Goal: Task Accomplishment & Management: Use online tool/utility

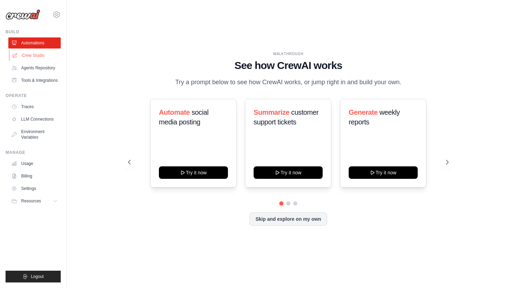
click at [45, 57] on link "Crew Studio" at bounding box center [35, 55] width 52 height 11
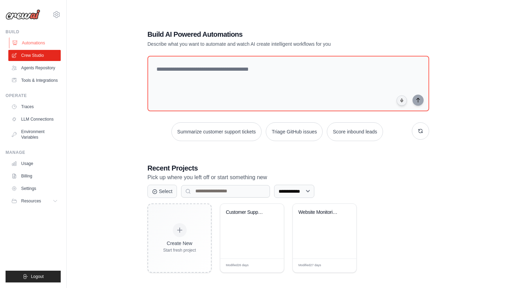
click at [39, 39] on link "Automations" at bounding box center [35, 42] width 52 height 11
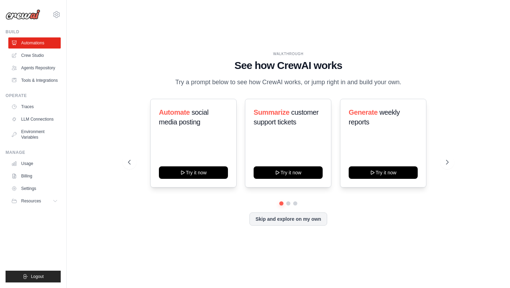
drag, startPoint x: 176, startPoint y: 82, endPoint x: 439, endPoint y: 77, distance: 262.7
click at [439, 78] on div "WALKTHROUGH See how CrewAI works Try a prompt below to see how CrewAI works, or…" at bounding box center [288, 69] width 320 height 36
click at [430, 64] on h1 "See how CrewAI works" at bounding box center [288, 65] width 320 height 12
click at [32, 57] on link "Crew Studio" at bounding box center [35, 55] width 52 height 11
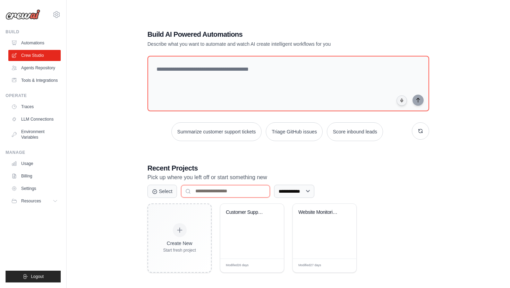
click at [203, 191] on input at bounding box center [225, 191] width 89 height 12
click at [292, 196] on select "**********" at bounding box center [294, 191] width 40 height 13
click at [165, 192] on button "Select" at bounding box center [161, 191] width 29 height 13
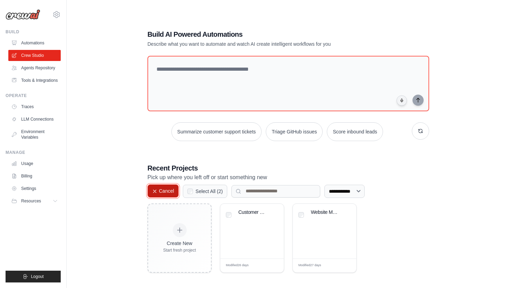
click at [165, 192] on button "Cancel" at bounding box center [162, 191] width 31 height 13
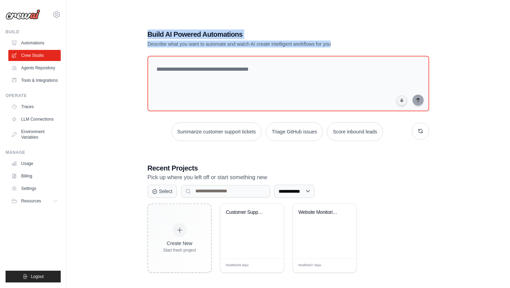
drag, startPoint x: 148, startPoint y: 32, endPoint x: 381, endPoint y: 47, distance: 233.6
click at [381, 47] on div "Build AI Powered Automations Describe what you want to automate and watch AI cr…" at bounding box center [288, 38] width 282 height 18
copy div "Build AI Powered Automations Describe what you want to automate and watch AI cr…"
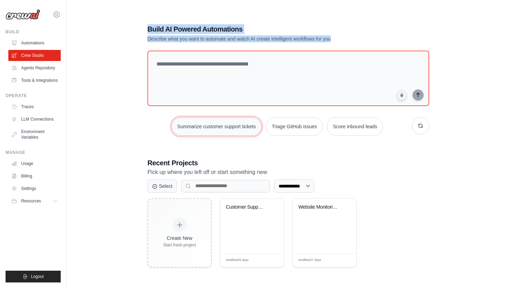
click at [230, 125] on button "Summarize customer support tickets" at bounding box center [216, 126] width 90 height 19
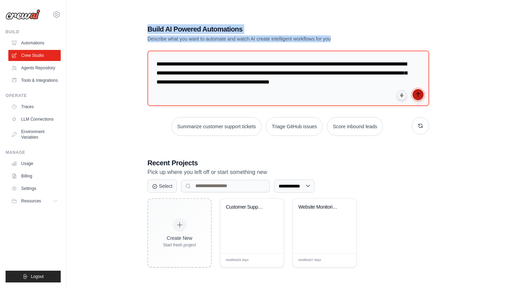
click at [418, 95] on icon "submit" at bounding box center [417, 95] width 3 height 4
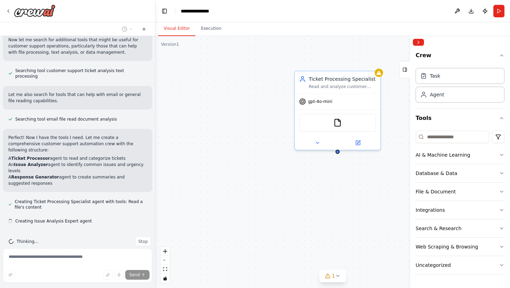
scroll to position [124, 0]
click at [212, 30] on button "Execution" at bounding box center [211, 29] width 32 height 15
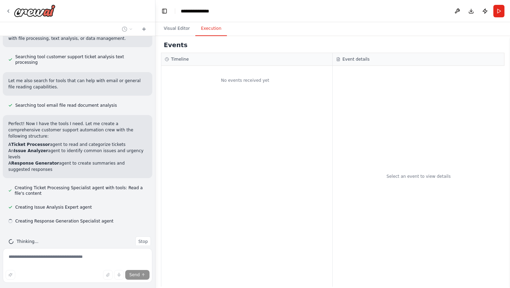
scroll to position [138, 0]
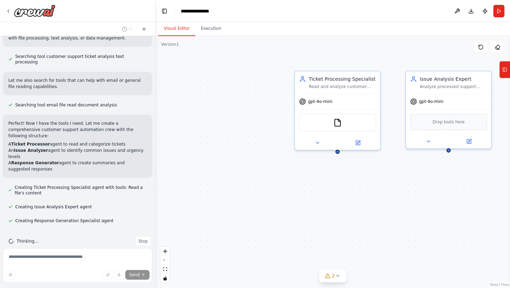
click at [177, 30] on button "Visual Editor" at bounding box center [176, 29] width 37 height 15
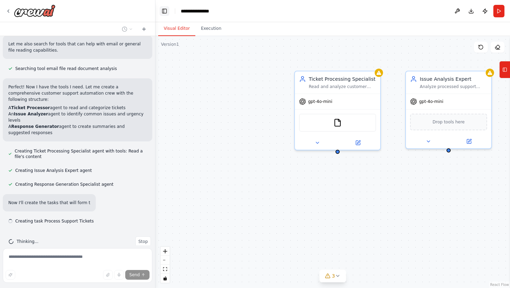
scroll to position [175, 0]
click at [165, 14] on button "Toggle Left Sidebar" at bounding box center [165, 11] width 10 height 10
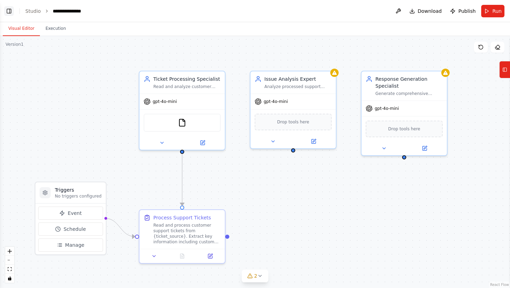
click at [10, 11] on button "Toggle Left Sidebar" at bounding box center [9, 11] width 10 height 10
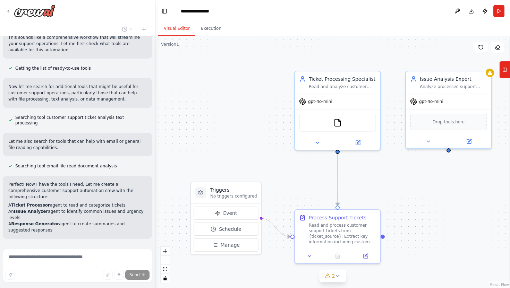
scroll to position [188, 0]
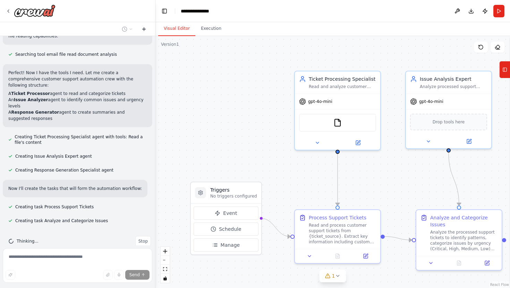
click at [144, 29] on icon at bounding box center [144, 29] width 6 height 6
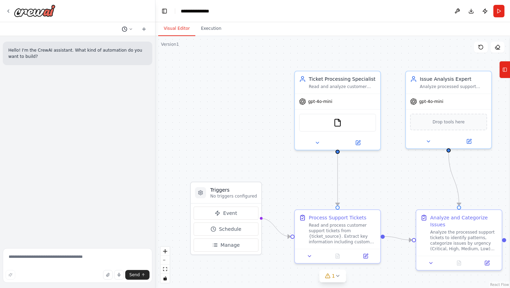
click at [132, 30] on icon at bounding box center [131, 29] width 4 height 4
click at [126, 43] on span "Untitled" at bounding box center [100, 44] width 51 height 6
click at [146, 29] on icon at bounding box center [144, 29] width 6 height 6
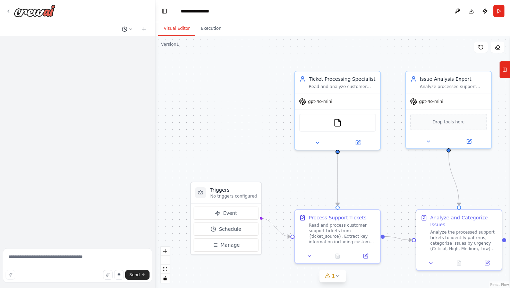
click at [129, 31] on icon at bounding box center [131, 29] width 4 height 4
click at [129, 42] on div "Untitled Today 13:41" at bounding box center [113, 44] width 77 height 6
click at [130, 29] on icon at bounding box center [131, 29] width 4 height 4
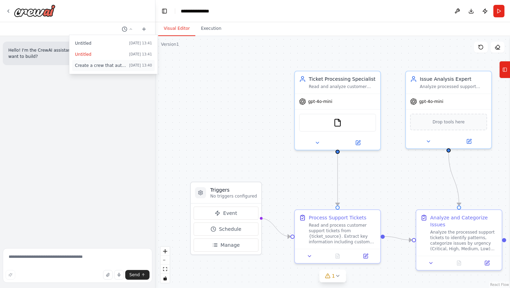
click at [126, 66] on span "Create a crew that automatically reads through customer support tickets, catego…" at bounding box center [100, 66] width 51 height 6
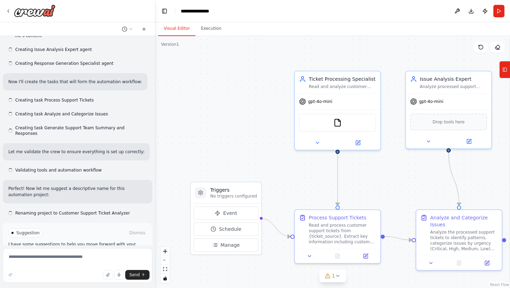
scroll to position [311, 0]
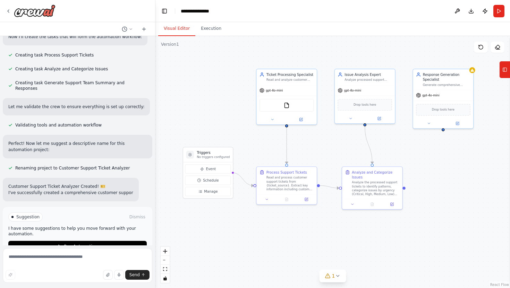
drag, startPoint x: 226, startPoint y: 78, endPoint x: 208, endPoint y: 76, distance: 17.4
click at [208, 76] on div ".deletable-edge-delete-btn { width: 20px; height: 20px; border: 0px solid #ffff…" at bounding box center [332, 162] width 355 height 252
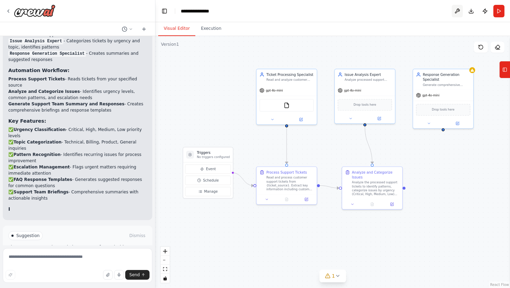
click at [457, 11] on button at bounding box center [457, 11] width 11 height 12
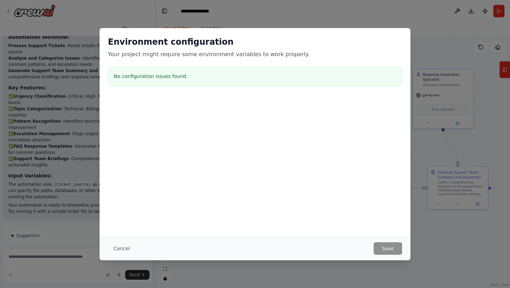
scroll to position [576, 0]
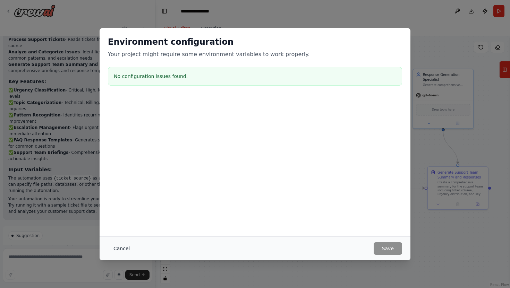
click at [118, 251] on button "Cancel" at bounding box center [121, 249] width 27 height 12
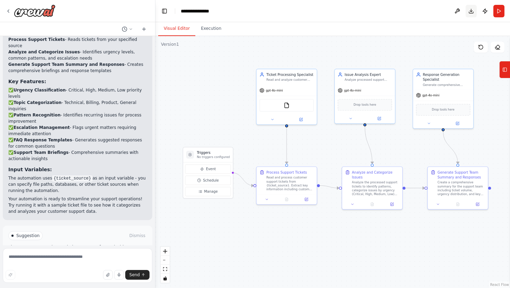
click at [471, 13] on button "Download" at bounding box center [471, 11] width 11 height 12
click at [485, 10] on button "Publish" at bounding box center [485, 11] width 11 height 12
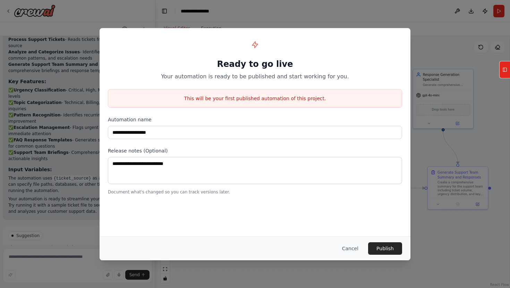
click at [478, 21] on div "**********" at bounding box center [255, 144] width 510 height 288
click at [356, 250] on button "Cancel" at bounding box center [350, 249] width 27 height 12
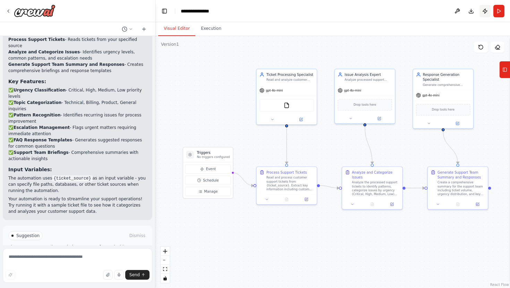
click at [484, 12] on button "Publish" at bounding box center [485, 11] width 11 height 12
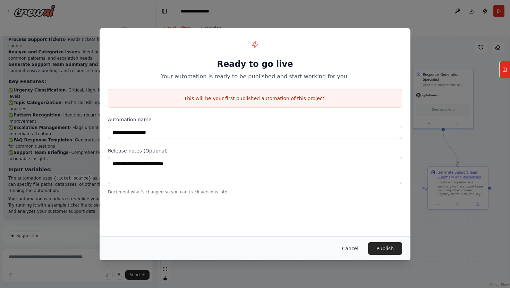
click at [349, 252] on button "Cancel" at bounding box center [350, 249] width 27 height 12
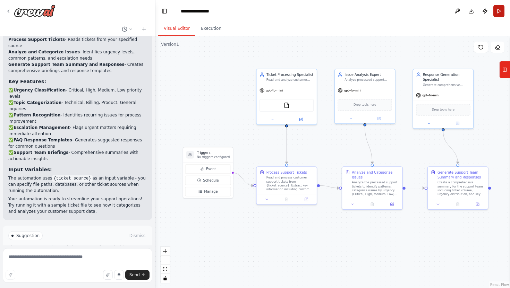
click at [502, 11] on button "Run" at bounding box center [498, 11] width 11 height 12
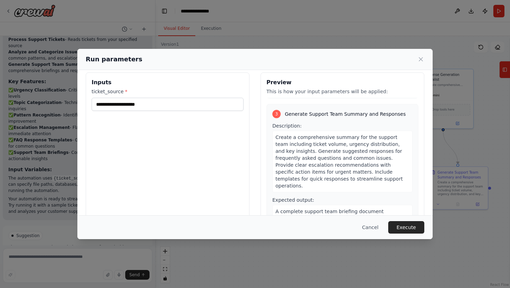
scroll to position [0, 0]
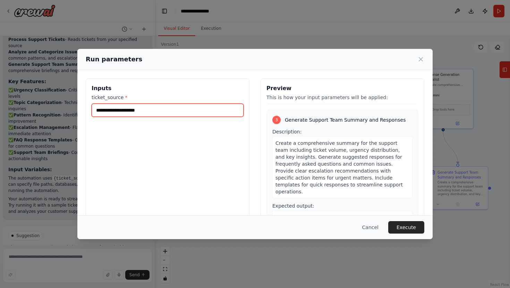
click at [190, 113] on input "ticket_source *" at bounding box center [168, 110] width 152 height 13
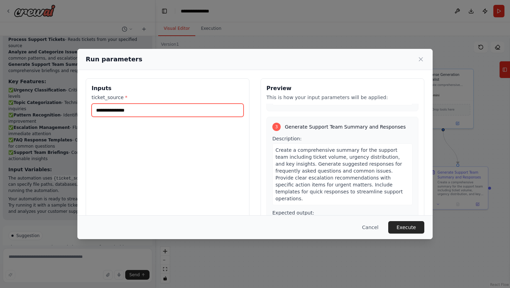
scroll to position [266, 0]
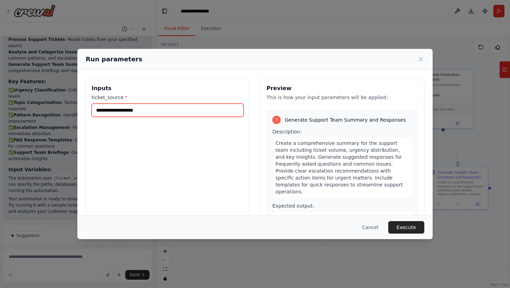
type input "**********"
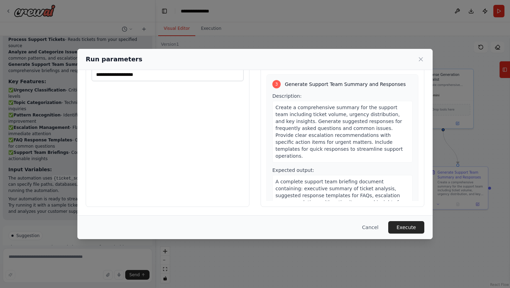
click at [398, 221] on div "Cancel Execute" at bounding box center [254, 228] width 355 height 24
click at [398, 227] on button "Execute" at bounding box center [406, 227] width 36 height 12
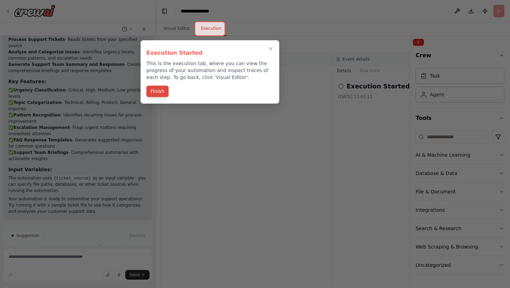
click at [165, 88] on button "Finish" at bounding box center [157, 91] width 22 height 11
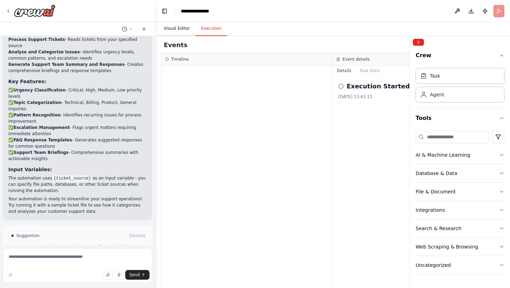
click at [181, 27] on button "Visual Editor" at bounding box center [176, 29] width 37 height 15
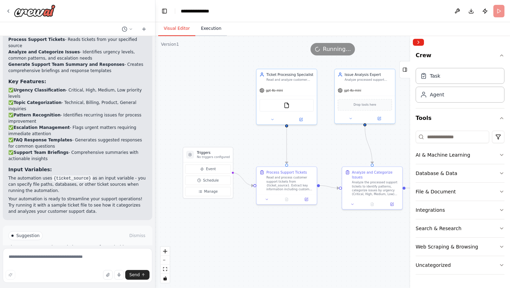
click at [206, 28] on button "Execution" at bounding box center [211, 29] width 32 height 15
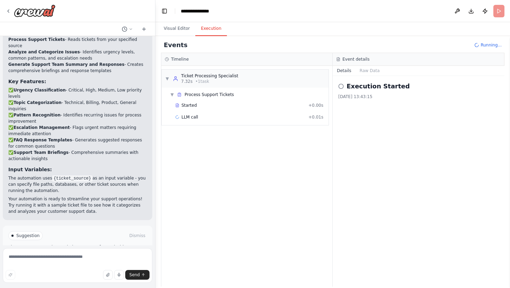
click at [351, 88] on h2 "Execution Started" at bounding box center [378, 87] width 63 height 10
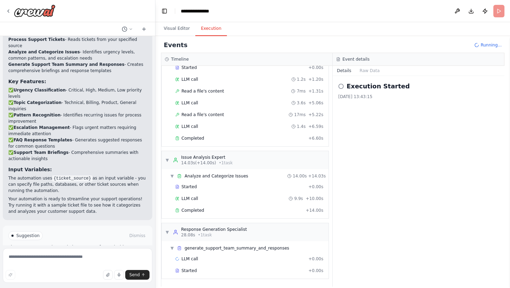
scroll to position [0, 0]
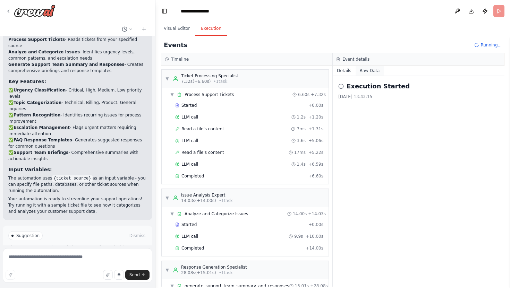
click at [370, 73] on button "Raw Data" at bounding box center [370, 71] width 28 height 10
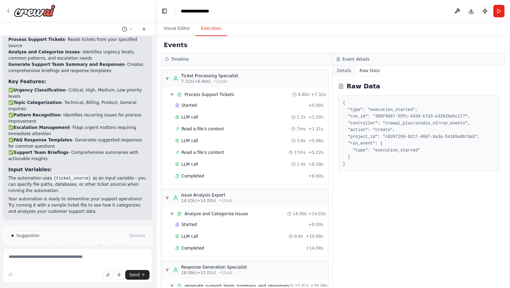
click at [349, 71] on button "Details" at bounding box center [344, 71] width 23 height 10
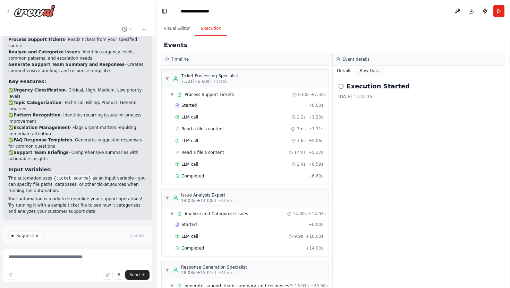
click at [366, 72] on button "Raw Data" at bounding box center [370, 71] width 28 height 10
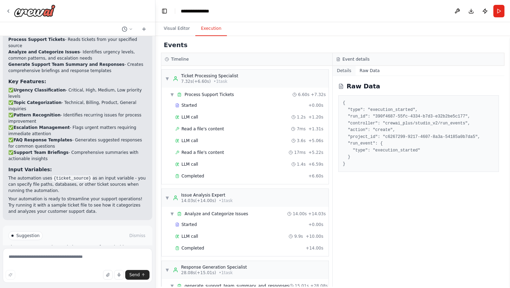
click at [345, 72] on button "Details" at bounding box center [344, 71] width 23 height 10
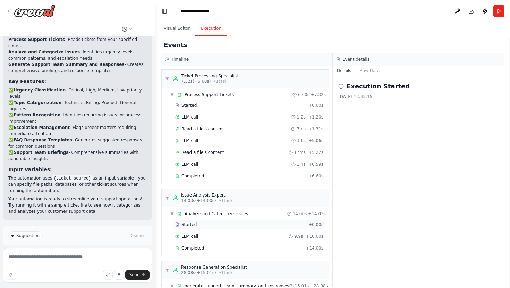
scroll to position [50, 0]
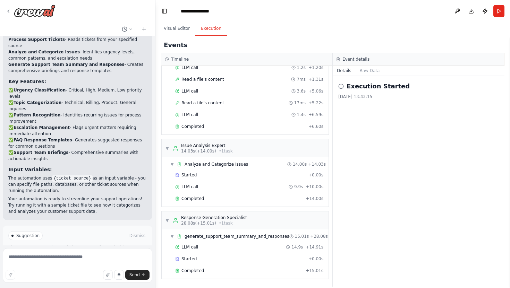
click at [340, 86] on icon at bounding box center [341, 87] width 6 height 6
click at [341, 86] on icon at bounding box center [341, 87] width 6 height 6
click at [339, 85] on circle at bounding box center [341, 86] width 5 height 5
click at [367, 85] on h2 "Execution Started" at bounding box center [378, 87] width 63 height 10
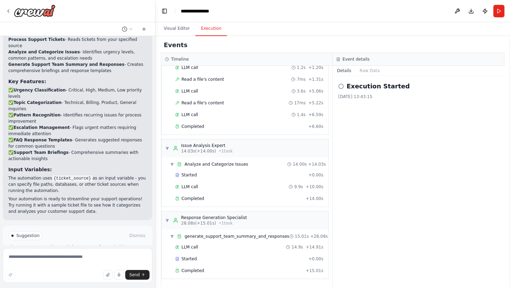
click at [371, 99] on div "15/10/2025, 13:43:15" at bounding box center [418, 97] width 161 height 6
click at [366, 74] on button "Raw Data" at bounding box center [370, 71] width 28 height 10
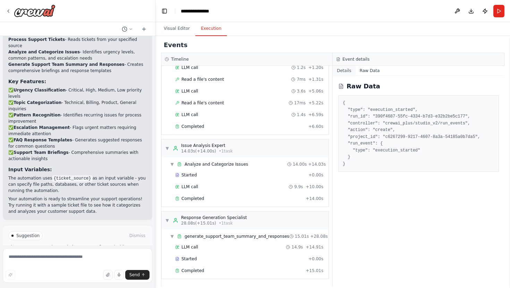
click at [344, 73] on button "Details" at bounding box center [344, 71] width 23 height 10
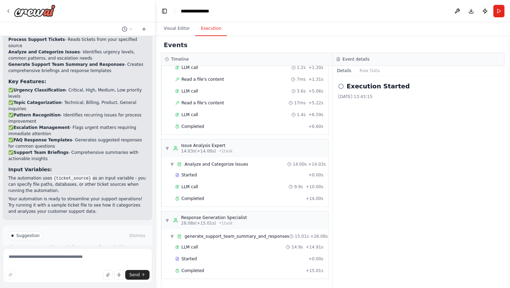
scroll to position [0, 0]
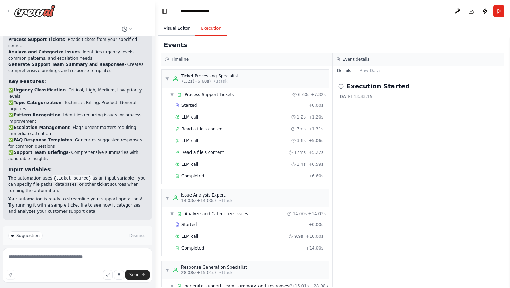
click at [178, 30] on button "Visual Editor" at bounding box center [176, 29] width 37 height 15
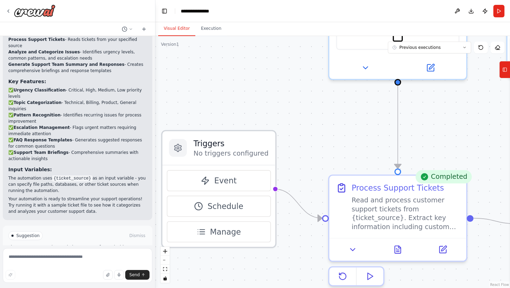
click at [177, 151] on icon at bounding box center [178, 147] width 7 height 7
click at [182, 150] on icon at bounding box center [178, 148] width 9 height 9
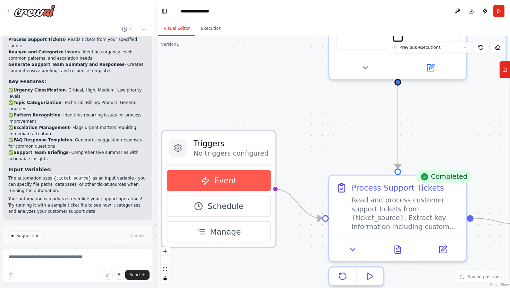
click at [197, 182] on button "Event" at bounding box center [219, 180] width 104 height 21
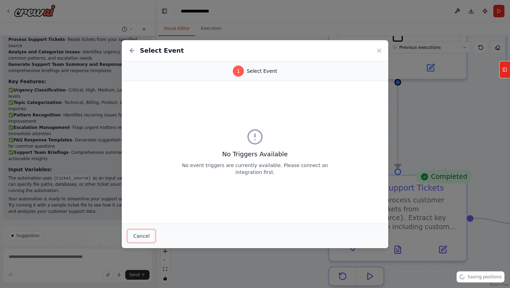
click at [142, 237] on button "Cancel" at bounding box center [141, 236] width 28 height 13
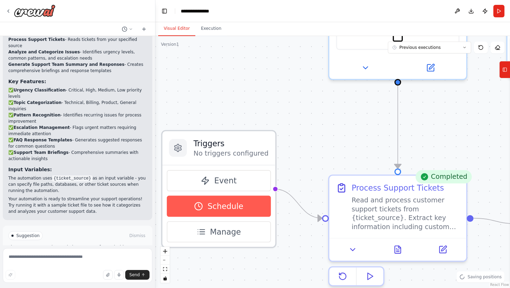
click at [240, 203] on span "Schedule" at bounding box center [226, 206] width 36 height 11
select select "******"
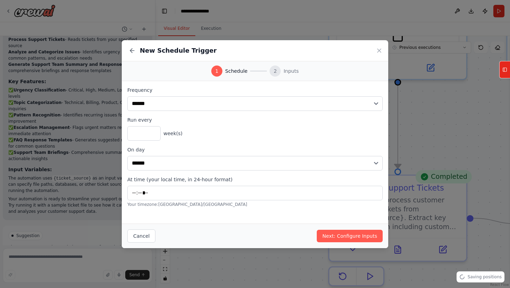
type input "*****"
click at [379, 52] on icon at bounding box center [379, 50] width 7 height 7
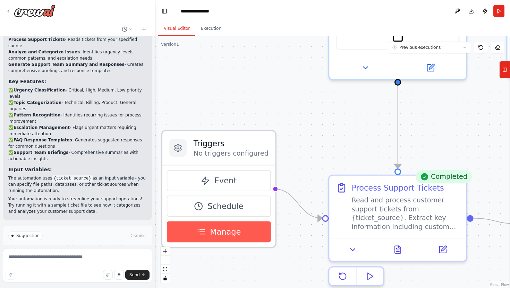
click at [213, 229] on span "Manage" at bounding box center [225, 232] width 31 height 11
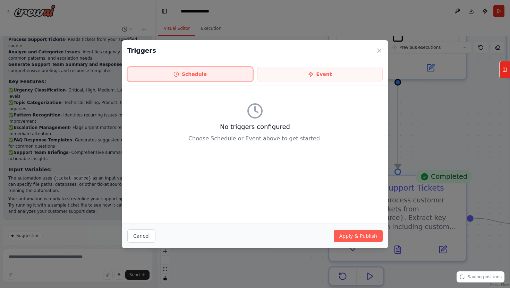
click at [229, 75] on button "Schedule" at bounding box center [190, 74] width 126 height 15
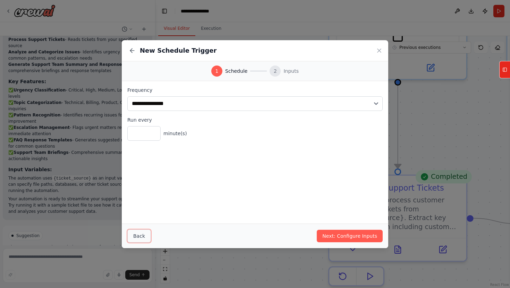
click at [138, 232] on button "Back" at bounding box center [139, 236] width 24 height 13
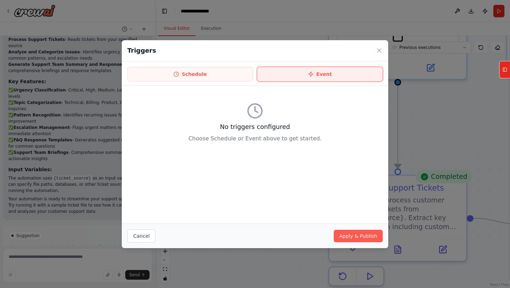
click at [300, 76] on button "Event" at bounding box center [320, 74] width 126 height 15
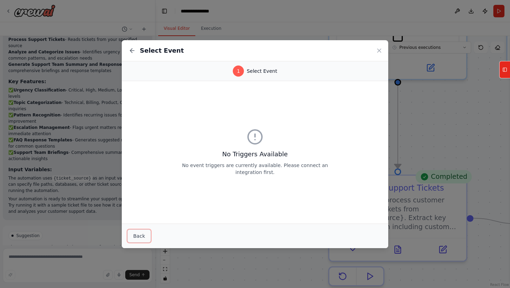
click at [141, 234] on button "Back" at bounding box center [139, 236] width 24 height 13
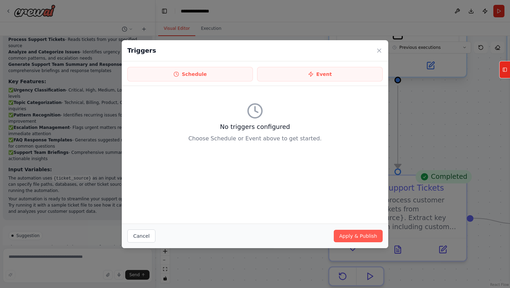
drag, startPoint x: 380, startPoint y: 49, endPoint x: 365, endPoint y: 52, distance: 15.1
click at [380, 50] on icon at bounding box center [379, 50] width 7 height 7
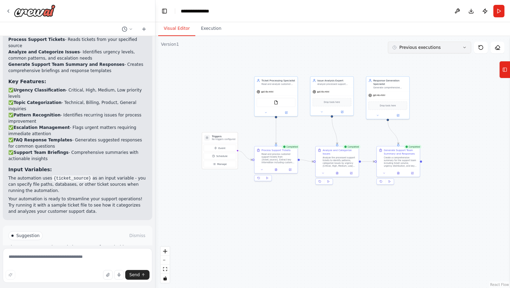
click at [414, 51] on button "Previous executions" at bounding box center [429, 48] width 83 height 12
click at [494, 49] on button at bounding box center [498, 48] width 14 height 12
click at [392, 130] on icon "Edge from 7c301c6c-a693-4c8a-851a-60651a2d08f8 to 25471503-977d-48c7-b05e-e4922…" at bounding box center [393, 132] width 10 height 23
click at [498, 50] on icon at bounding box center [498, 50] width 3 height 0
drag, startPoint x: 498, startPoint y: 47, endPoint x: 393, endPoint y: 132, distance: 134.7
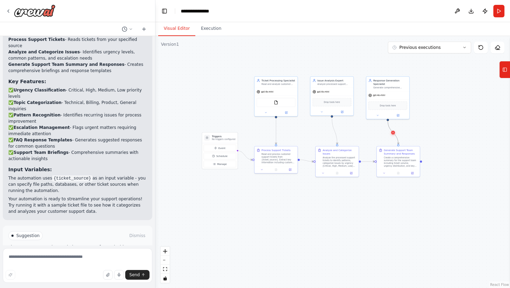
click at [393, 132] on div "Version 1 Previous executions Show Tools Hide Agents .deletable-edge-delete-btn…" at bounding box center [332, 162] width 355 height 252
click at [393, 132] on icon at bounding box center [393, 132] width 3 height 3
click at [458, 14] on button at bounding box center [457, 11] width 11 height 12
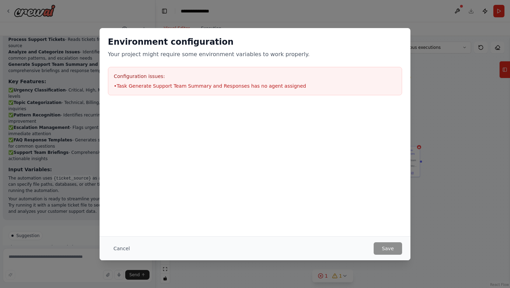
click at [311, 76] on h3 "Configuration issues:" at bounding box center [255, 76] width 282 height 7
click at [120, 246] on button "Cancel" at bounding box center [121, 249] width 27 height 12
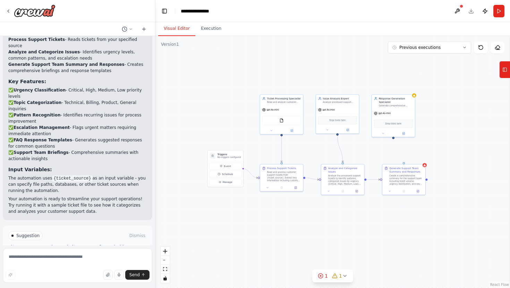
drag, startPoint x: 389, startPoint y: 121, endPoint x: 391, endPoint y: 138, distance: 16.5
click at [392, 138] on div ".deletable-edge-delete-btn { width: 20px; height: 20px; border: 0px solid #ffff…" at bounding box center [332, 162] width 355 height 252
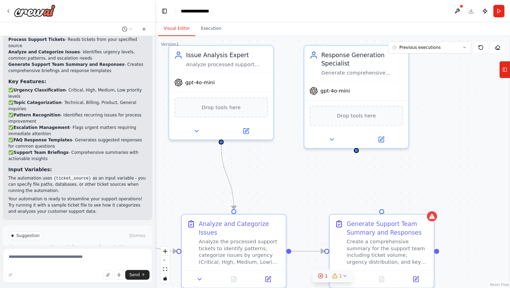
click at [323, 276] on icon at bounding box center [321, 276] width 6 height 6
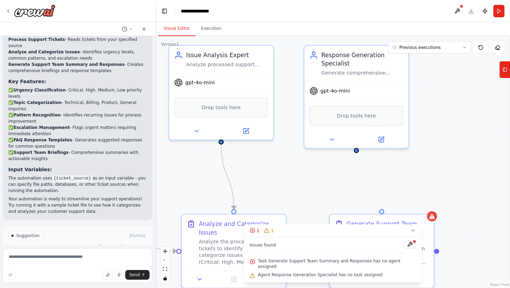
click at [374, 164] on div ".deletable-edge-delete-btn { width: 20px; height: 20px; border: 0px solid #ffff…" at bounding box center [332, 162] width 355 height 252
click at [358, 153] on div ".deletable-edge-delete-btn { width: 20px; height: 20px; border: 0px solid #ffff…" at bounding box center [332, 162] width 355 height 252
drag, startPoint x: 382, startPoint y: 210, endPoint x: 355, endPoint y: 146, distance: 70.0
click at [296, 146] on div "Triggers No triggers configured Event Schedule Manage Ticket Processing Special…" at bounding box center [80, 156] width 432 height 307
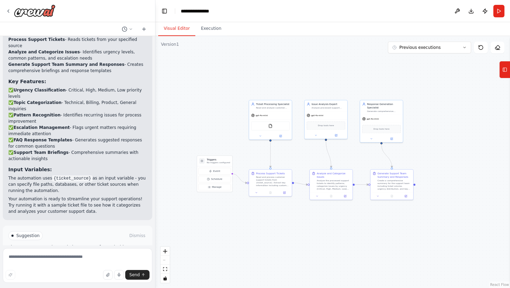
drag, startPoint x: 416, startPoint y: 189, endPoint x: 410, endPoint y: 149, distance: 40.6
click at [410, 149] on div ".deletable-edge-delete-btn { width: 20px; height: 20px; border: 0px solid #ffff…" at bounding box center [332, 162] width 355 height 252
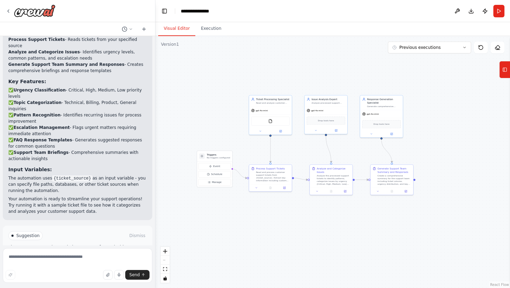
click at [234, 56] on div ".deletable-edge-delete-btn { width: 20px; height: 20px; border: 0px solid #ffff…" at bounding box center [332, 162] width 355 height 252
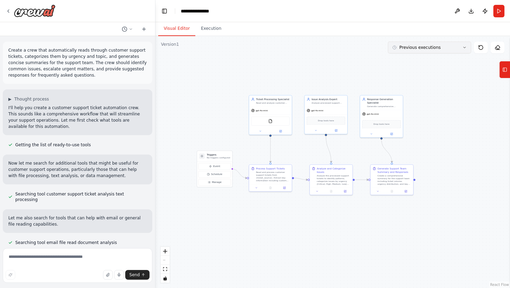
click at [441, 48] on button "Previous executions" at bounding box center [429, 48] width 83 height 12
click at [432, 77] on div ".deletable-edge-delete-btn { width: 20px; height: 20px; border: 0px solid #ffff…" at bounding box center [332, 162] width 355 height 252
click at [507, 74] on icon at bounding box center [505, 69] width 5 height 11
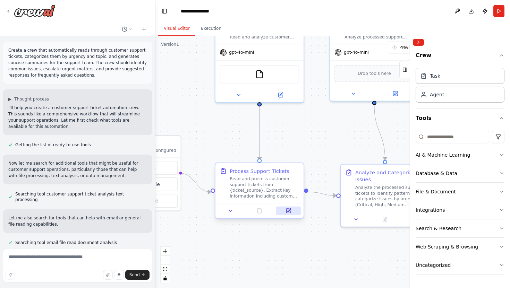
click at [290, 212] on icon at bounding box center [288, 211] width 4 height 4
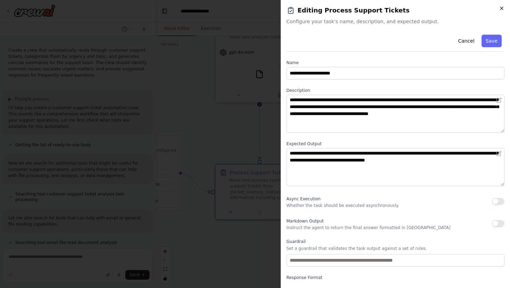
click at [503, 9] on icon "button" at bounding box center [501, 8] width 3 height 3
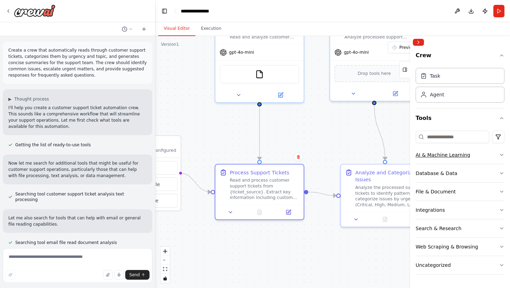
click at [436, 162] on button "AI & Machine Learning" at bounding box center [460, 155] width 89 height 18
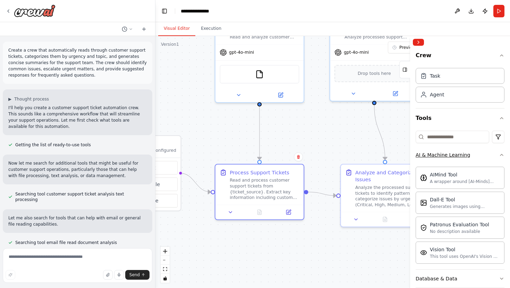
click at [500, 155] on icon "button" at bounding box center [501, 154] width 3 height 1
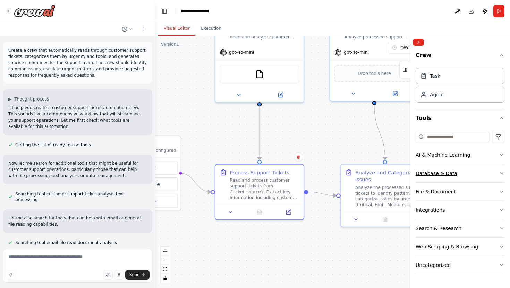
click at [503, 175] on icon "button" at bounding box center [502, 174] width 6 height 6
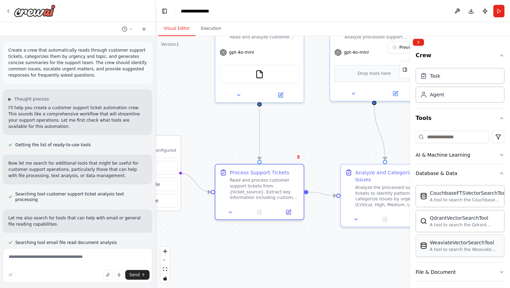
scroll to position [78, 0]
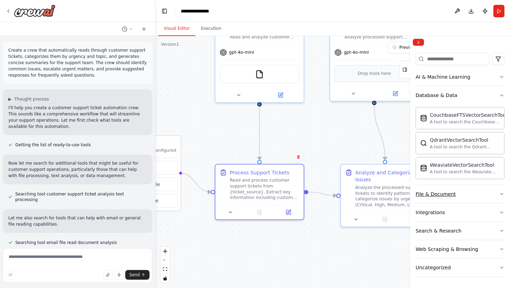
click at [501, 195] on icon "button" at bounding box center [502, 195] width 6 height 6
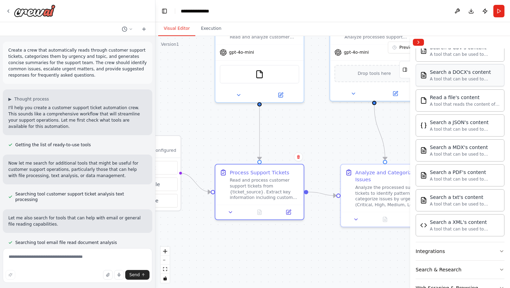
scroll to position [284, 0]
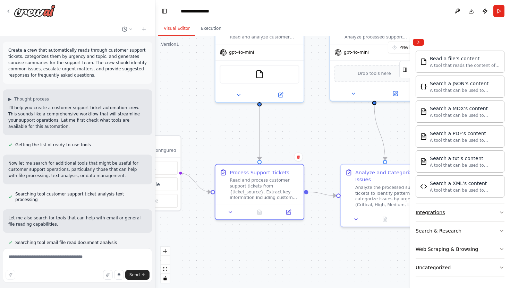
click at [471, 213] on button "Integrations" at bounding box center [460, 213] width 89 height 18
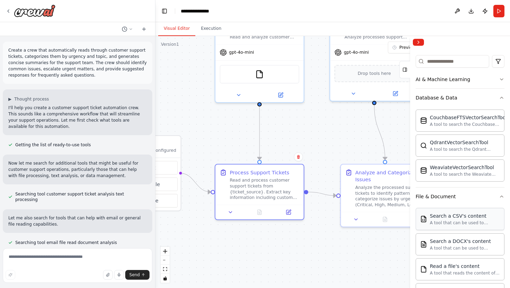
scroll to position [47, 0]
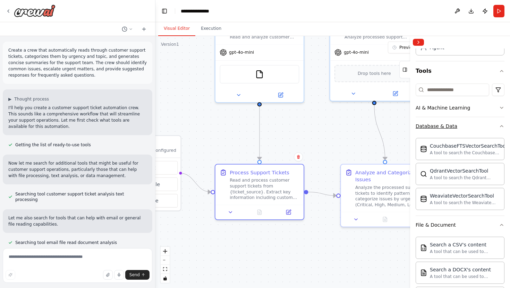
click at [500, 129] on button "Database & Data" at bounding box center [460, 126] width 89 height 18
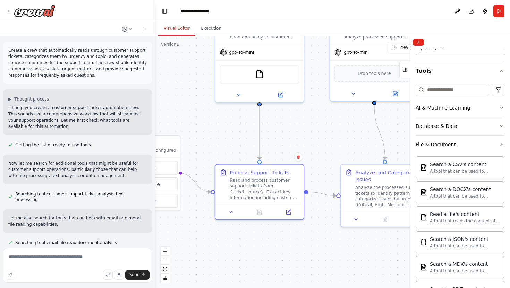
click at [500, 145] on icon "button" at bounding box center [501, 144] width 3 height 1
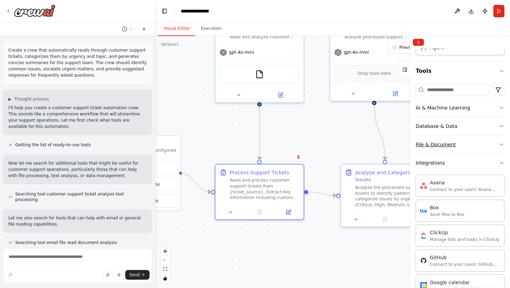
scroll to position [0, 0]
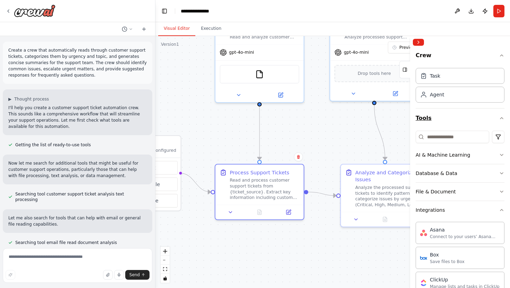
click at [501, 118] on icon "button" at bounding box center [502, 119] width 6 height 6
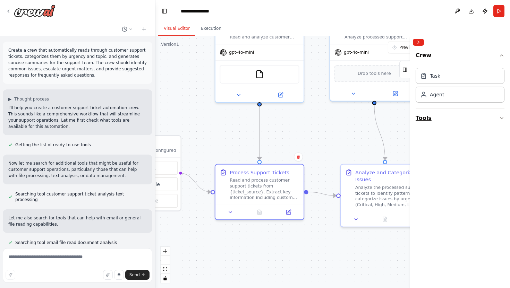
click at [501, 119] on icon "button" at bounding box center [501, 118] width 3 height 1
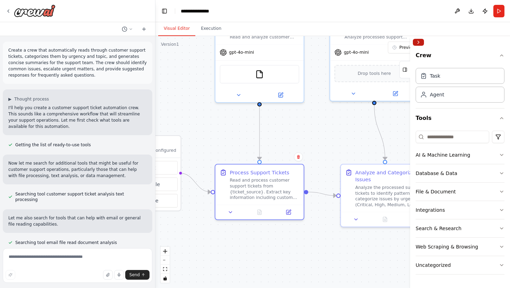
click at [418, 44] on button "Collapse right sidebar" at bounding box center [418, 42] width 11 height 7
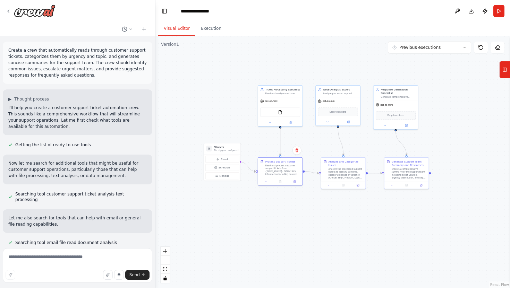
drag, startPoint x: 423, startPoint y: 127, endPoint x: 369, endPoint y: 145, distance: 56.4
click at [369, 145] on div ".deletable-edge-delete-btn { width: 20px; height: 20px; border: 0px solid #ffff…" at bounding box center [332, 162] width 355 height 252
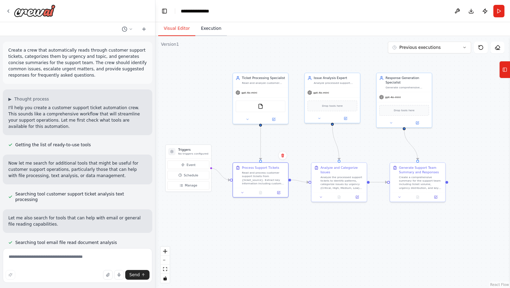
click at [210, 28] on button "Execution" at bounding box center [211, 29] width 32 height 15
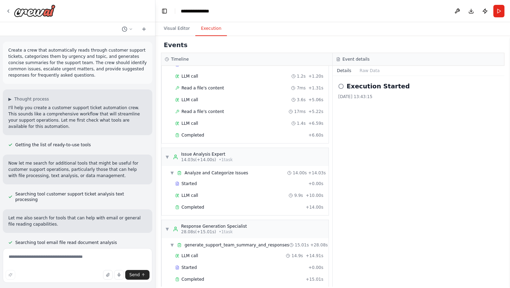
scroll to position [50, 0]
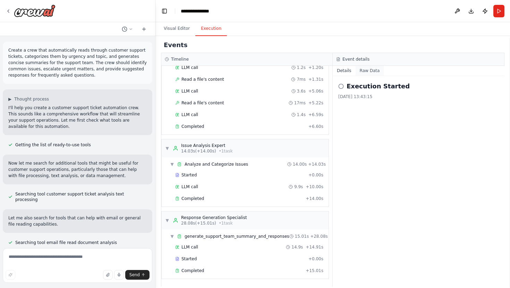
click at [361, 71] on button "Raw Data" at bounding box center [370, 71] width 28 height 10
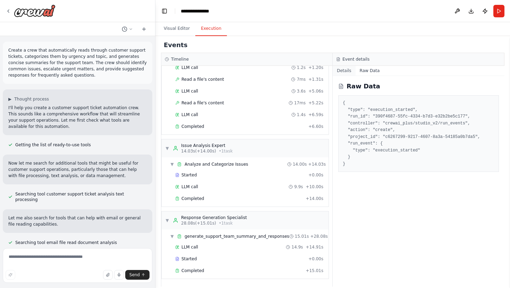
click at [347, 71] on button "Details" at bounding box center [344, 71] width 23 height 10
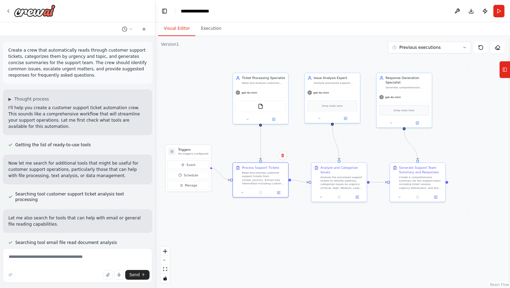
click at [170, 31] on button "Visual Editor" at bounding box center [176, 29] width 37 height 15
click at [486, 13] on button "Publish" at bounding box center [485, 11] width 11 height 12
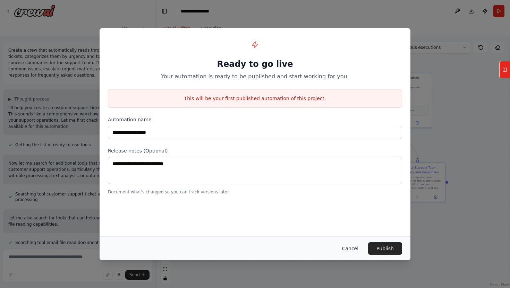
click at [350, 248] on button "Cancel" at bounding box center [350, 249] width 27 height 12
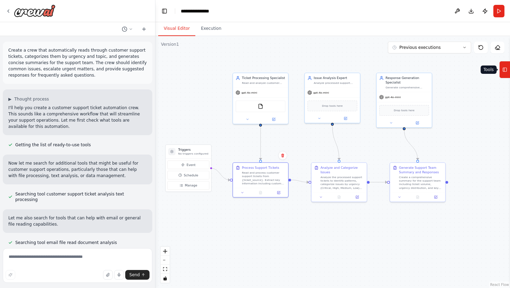
click at [503, 75] on icon at bounding box center [505, 69] width 5 height 11
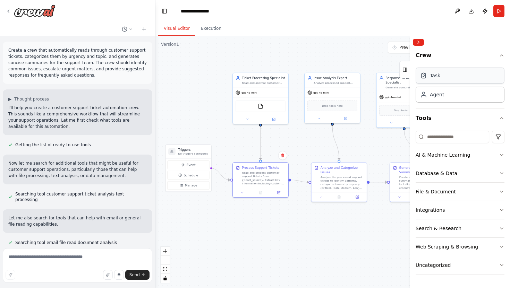
click at [431, 78] on div "Task" at bounding box center [435, 75] width 10 height 7
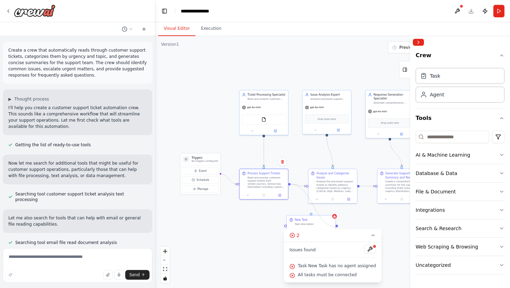
drag, startPoint x: 290, startPoint y: 184, endPoint x: 337, endPoint y: 226, distance: 63.7
click at [337, 227] on div ".deletable-edge-delete-btn { width: 20px; height: 20px; border: 0px solid #ffff…" at bounding box center [332, 162] width 355 height 252
drag, startPoint x: 289, startPoint y: 184, endPoint x: 312, endPoint y: 215, distance: 38.5
click at [312, 214] on div "Triggers No triggers configured Event Schedule Manage Ticket Processing Special…" at bounding box center [260, 141] width 201 height 143
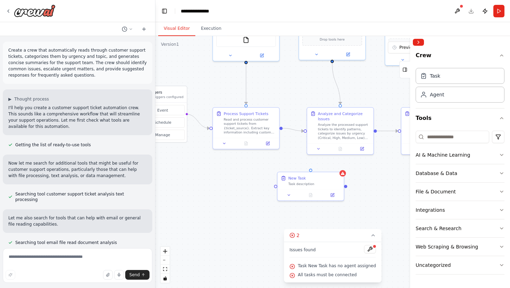
drag, startPoint x: 390, startPoint y: 222, endPoint x: 382, endPoint y: 166, distance: 56.4
click at [382, 166] on div ".deletable-edge-delete-btn { width: 20px; height: 20px; border: 0px solid #ffff…" at bounding box center [332, 162] width 355 height 252
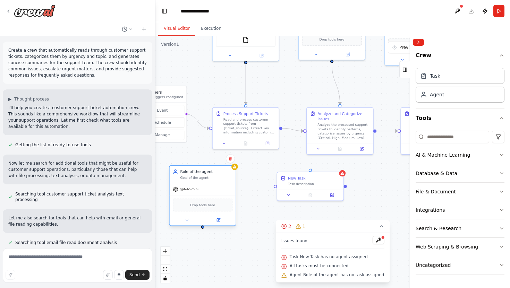
drag, startPoint x: 267, startPoint y: 213, endPoint x: 227, endPoint y: 189, distance: 46.4
click at [227, 189] on div "gpt-4o-mini" at bounding box center [203, 190] width 66 height 12
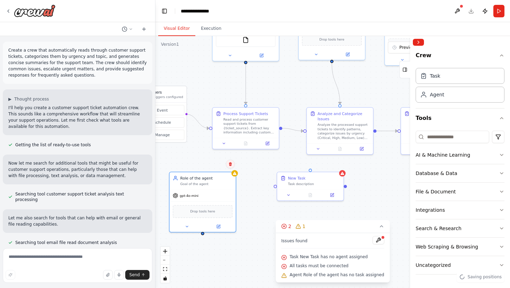
click at [231, 164] on icon at bounding box center [230, 164] width 4 height 4
click at [210, 163] on button "Confirm" at bounding box center [211, 164] width 25 height 8
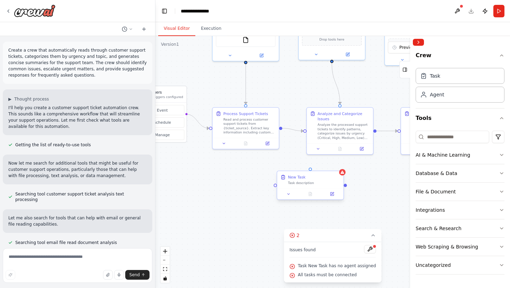
click at [334, 179] on div "New Task" at bounding box center [314, 178] width 52 height 6
click at [337, 165] on icon at bounding box center [338, 165] width 4 height 4
click at [369, 248] on button at bounding box center [370, 249] width 12 height 8
click at [358, 217] on div ".deletable-edge-delete-btn { width: 20px; height: 20px; border: 0px solid #ffff…" at bounding box center [332, 162] width 355 height 252
click at [369, 250] on div at bounding box center [370, 249] width 12 height 9
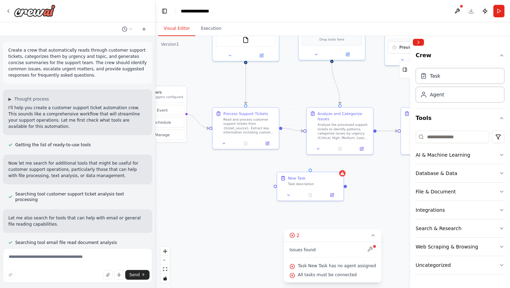
click at [369, 250] on div at bounding box center [370, 249] width 12 height 9
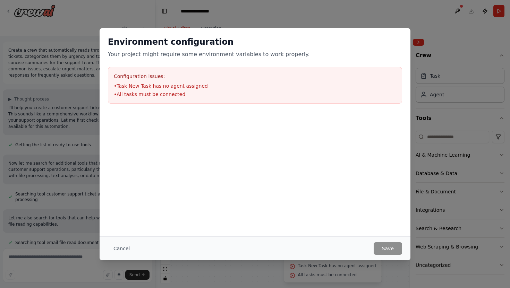
click at [369, 250] on div "Cancel Save" at bounding box center [255, 249] width 294 height 12
click at [114, 246] on button "Cancel" at bounding box center [121, 249] width 27 height 12
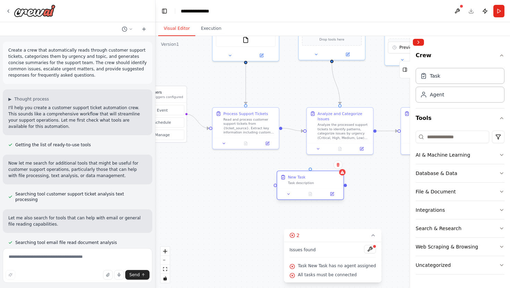
click at [324, 183] on div "Task description" at bounding box center [314, 183] width 52 height 4
click at [337, 164] on icon at bounding box center [338, 165] width 3 height 4
click at [320, 166] on button "Confirm" at bounding box center [318, 165] width 25 height 8
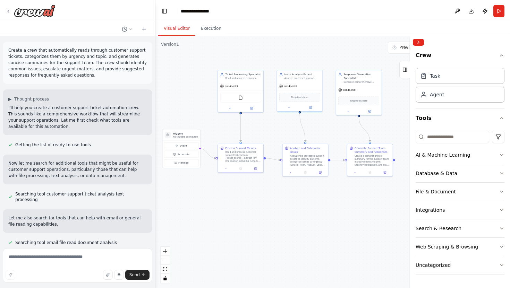
drag, startPoint x: 320, startPoint y: 195, endPoint x: 291, endPoint y: 204, distance: 30.3
click at [291, 204] on div ".deletable-edge-delete-btn { width: 20px; height: 20px; border: 0px solid #ffff…" at bounding box center [332, 162] width 355 height 252
click at [230, 111] on div at bounding box center [240, 107] width 45 height 7
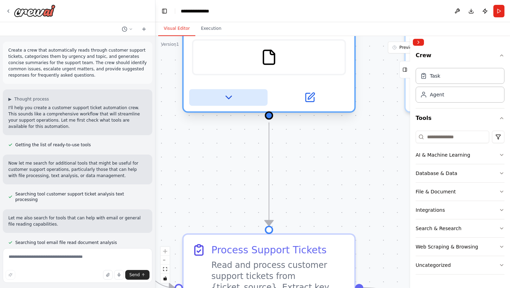
click at [229, 97] on icon at bounding box center [229, 97] width 6 height 3
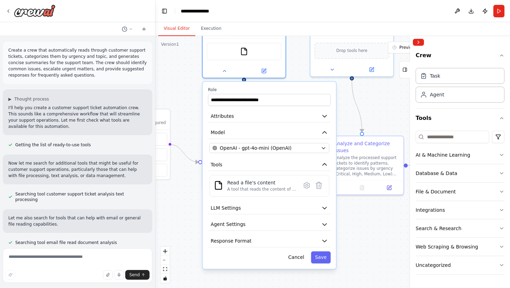
drag, startPoint x: 188, startPoint y: 154, endPoint x: 186, endPoint y: 124, distance: 29.9
click at [186, 124] on div ".deletable-edge-delete-btn { width: 20px; height: 20px; border: 0px solid #ffff…" at bounding box center [332, 162] width 355 height 252
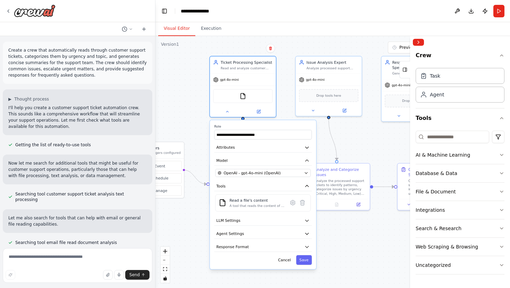
drag, startPoint x: 187, startPoint y: 117, endPoint x: 198, endPoint y: 147, distance: 31.4
click at [198, 147] on div ".deletable-edge-delete-btn { width: 20px; height: 20px; border: 0px solid #ffff…" at bounding box center [332, 162] width 355 height 252
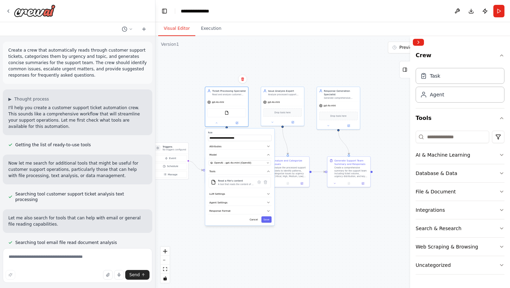
click at [294, 199] on div ".deletable-edge-delete-btn { width: 20px; height: 20px; border: 0px solid #ffff…" at bounding box center [332, 162] width 355 height 252
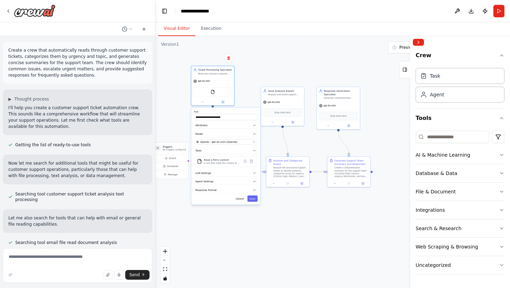
drag, startPoint x: 260, startPoint y: 130, endPoint x: 247, endPoint y: 109, distance: 25.1
click at [247, 109] on div "**********" at bounding box center [225, 156] width 69 height 97
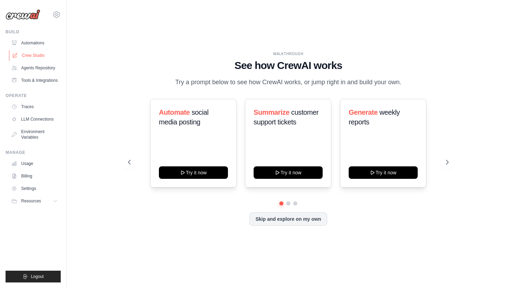
click at [23, 57] on link "Crew Studio" at bounding box center [35, 55] width 52 height 11
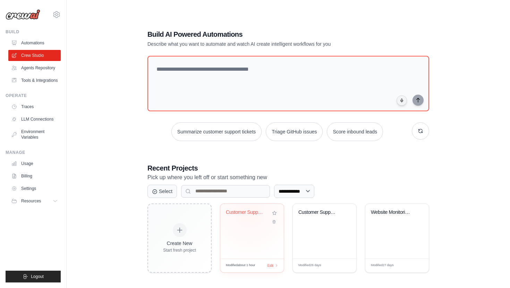
click at [250, 213] on div "Customer Support Ticket Analyzer" at bounding box center [247, 213] width 42 height 6
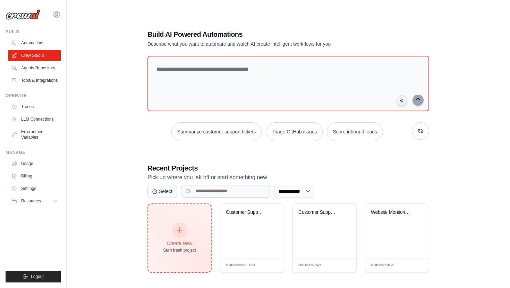
click at [168, 236] on div "Create New Start fresh project" at bounding box center [179, 238] width 33 height 30
click at [179, 231] on icon at bounding box center [180, 231] width 8 height 8
click at [179, 231] on icon at bounding box center [179, 230] width 5 height 5
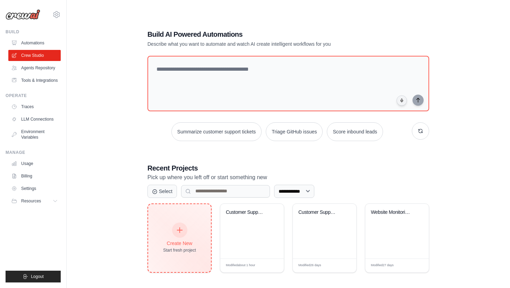
click at [198, 233] on div "Create New Start fresh project" at bounding box center [179, 238] width 63 height 68
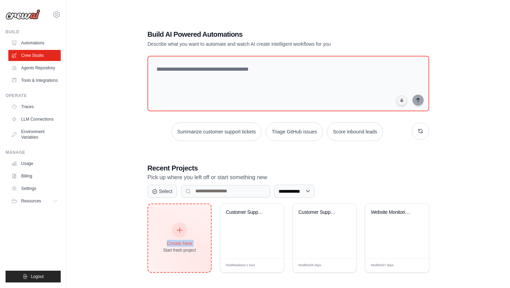
click at [198, 233] on div "Create New Start fresh project" at bounding box center [179, 238] width 63 height 68
click at [183, 230] on div at bounding box center [179, 230] width 15 height 15
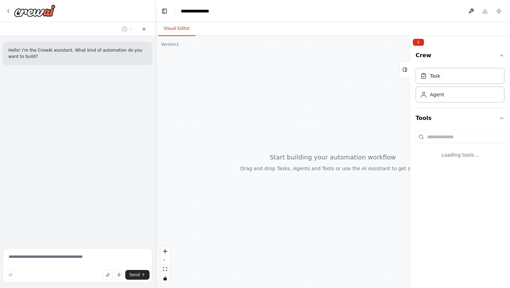
drag, startPoint x: 300, startPoint y: 199, endPoint x: 267, endPoint y: 159, distance: 51.8
click at [255, 163] on div at bounding box center [332, 162] width 355 height 252
drag, startPoint x: 261, startPoint y: 131, endPoint x: 215, endPoint y: 117, distance: 47.9
click at [215, 117] on div at bounding box center [332, 162] width 355 height 252
drag, startPoint x: 324, startPoint y: 150, endPoint x: 268, endPoint y: 123, distance: 62.4
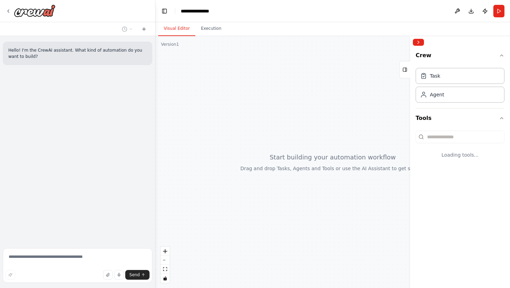
click at [268, 123] on div at bounding box center [332, 162] width 355 height 252
drag, startPoint x: 309, startPoint y: 137, endPoint x: 250, endPoint y: 124, distance: 60.5
click at [250, 124] on div at bounding box center [332, 162] width 355 height 252
drag, startPoint x: 337, startPoint y: 128, endPoint x: 303, endPoint y: 124, distance: 33.5
click at [306, 124] on div at bounding box center [332, 162] width 355 height 252
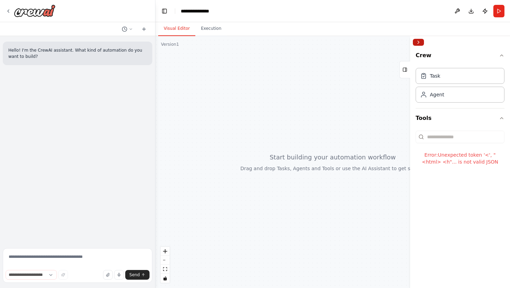
click at [421, 42] on button "Collapse right sidebar" at bounding box center [418, 42] width 11 height 7
